Goal: Information Seeking & Learning: Learn about a topic

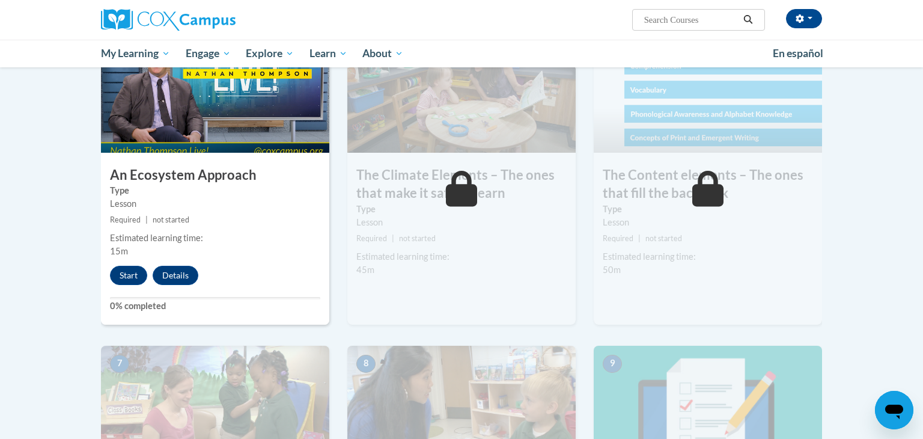
scroll to position [644, 0]
click at [121, 276] on button "Start" at bounding box center [128, 275] width 37 height 19
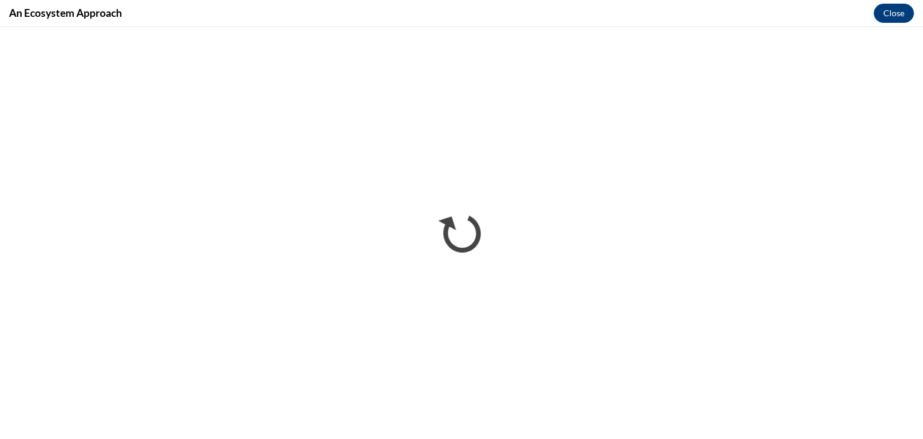
scroll to position [0, 0]
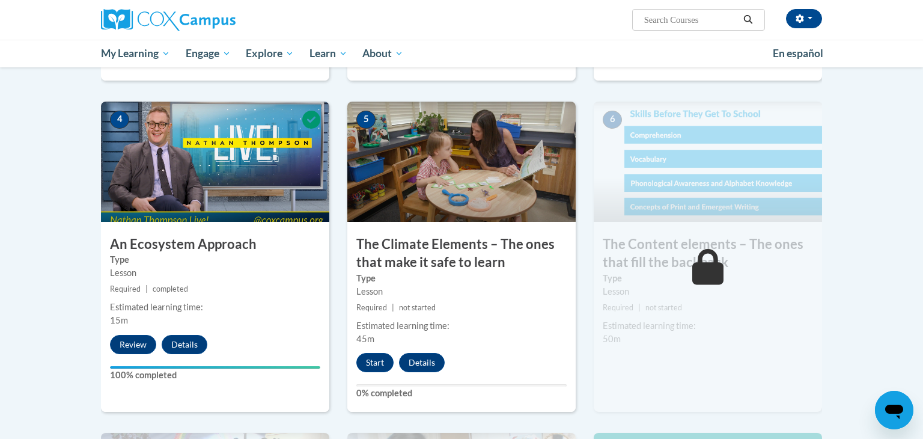
scroll to position [608, 0]
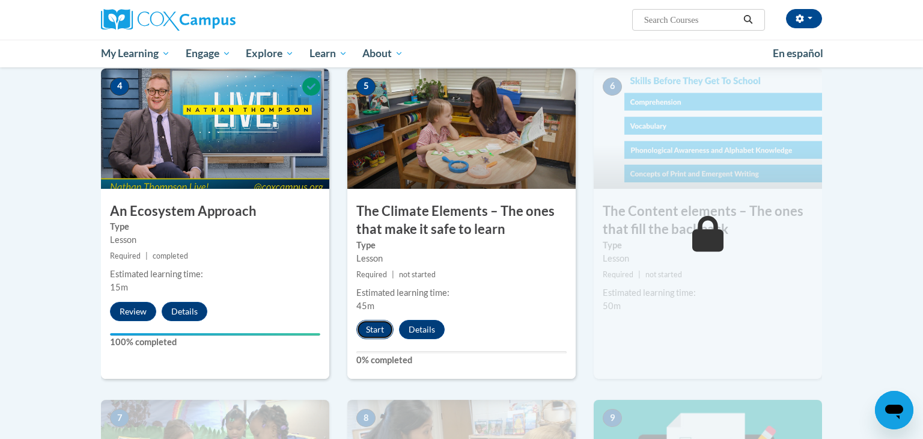
click at [382, 331] on button "Start" at bounding box center [374, 329] width 37 height 19
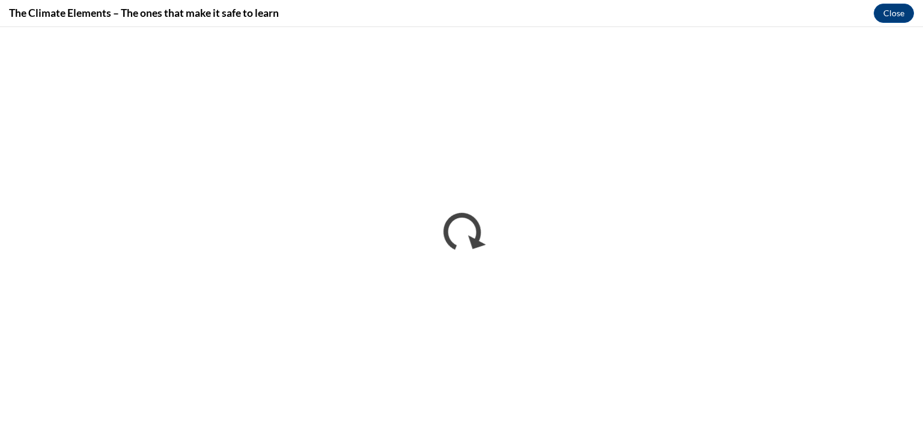
scroll to position [0, 0]
